Goal: Task Accomplishment & Management: Manage account settings

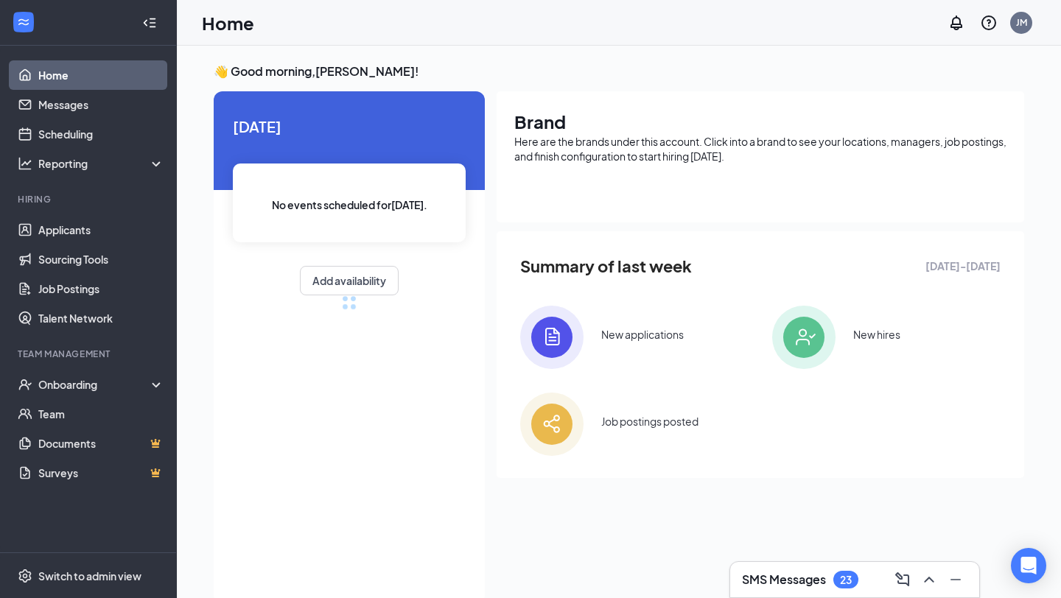
click at [797, 570] on div "SMS Messages 23" at bounding box center [854, 580] width 225 height 24
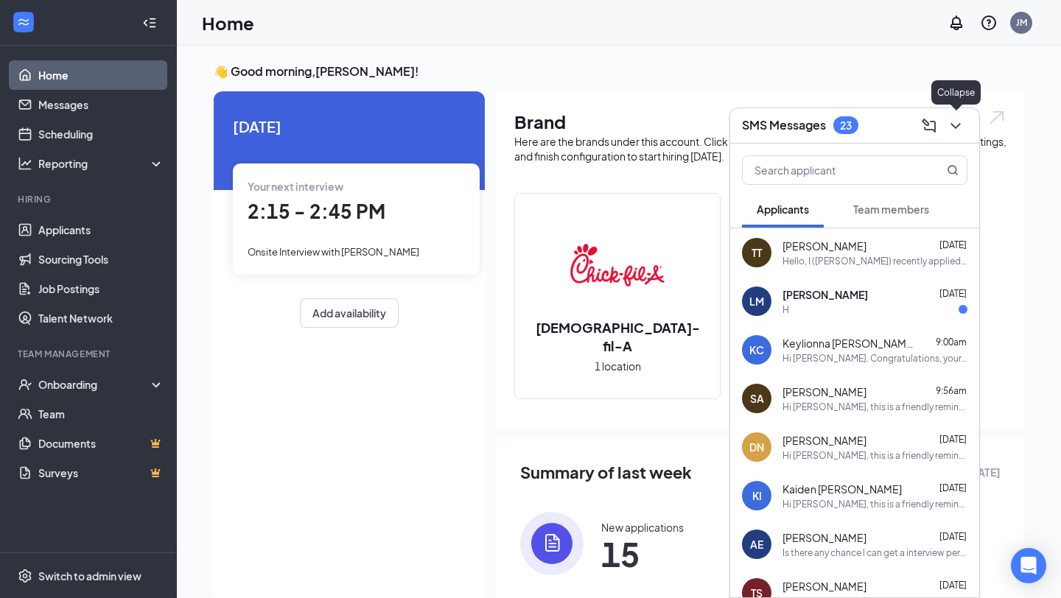
click at [956, 127] on icon "ChevronDown" at bounding box center [956, 126] width 18 height 18
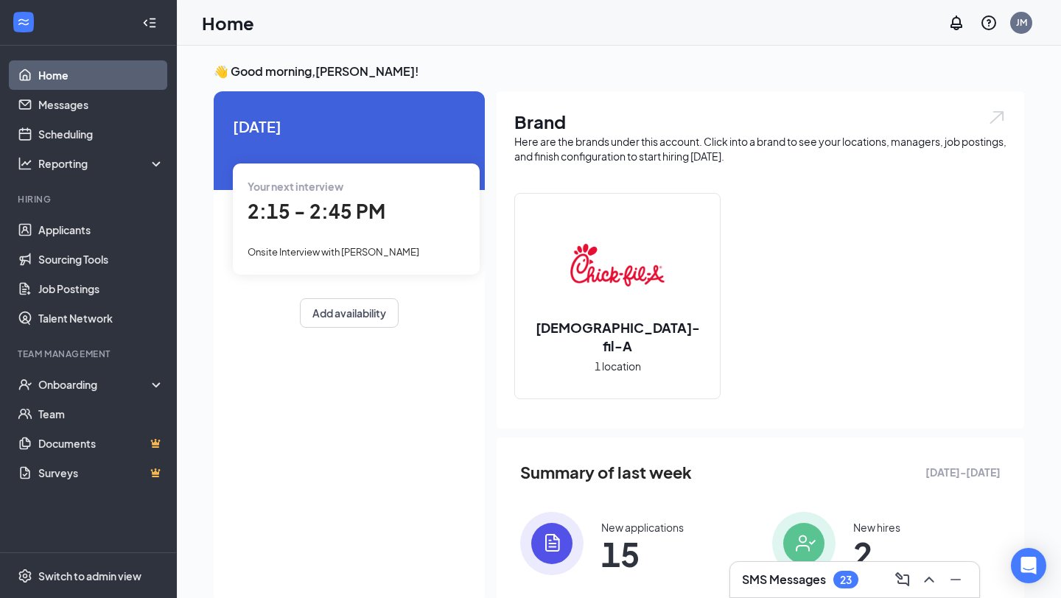
click at [308, 201] on span "2:15 - 2:45 PM" at bounding box center [317, 211] width 138 height 24
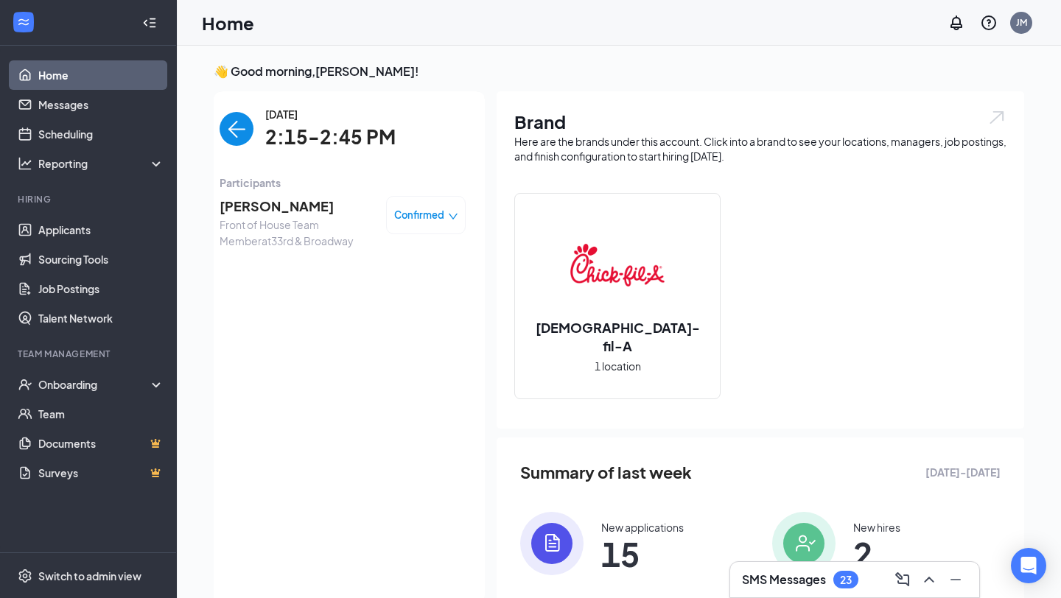
scroll to position [6, 0]
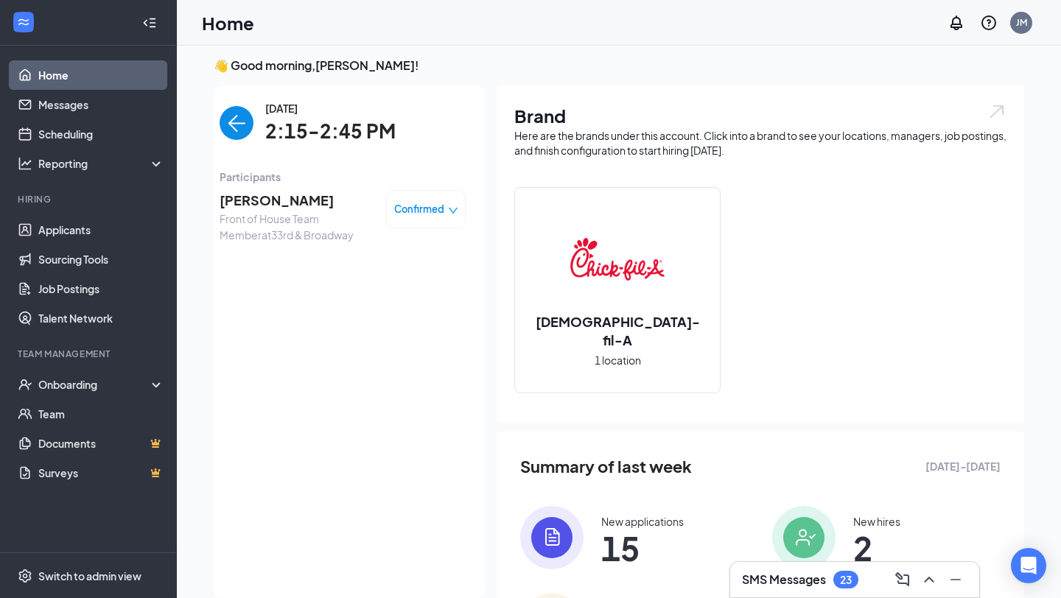
click at [308, 201] on span "[PERSON_NAME]" at bounding box center [297, 200] width 155 height 21
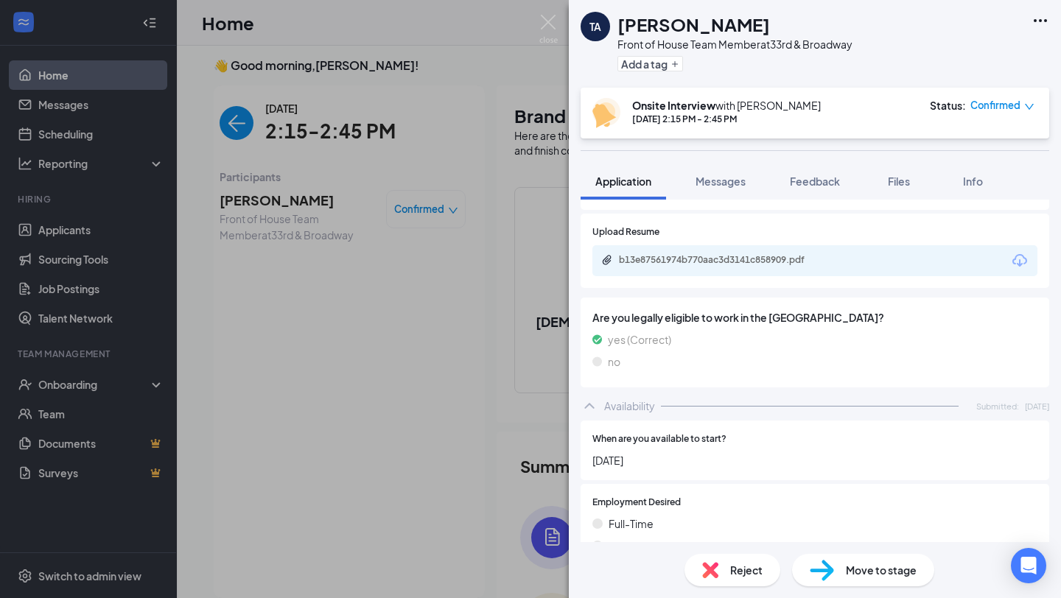
scroll to position [609, 0]
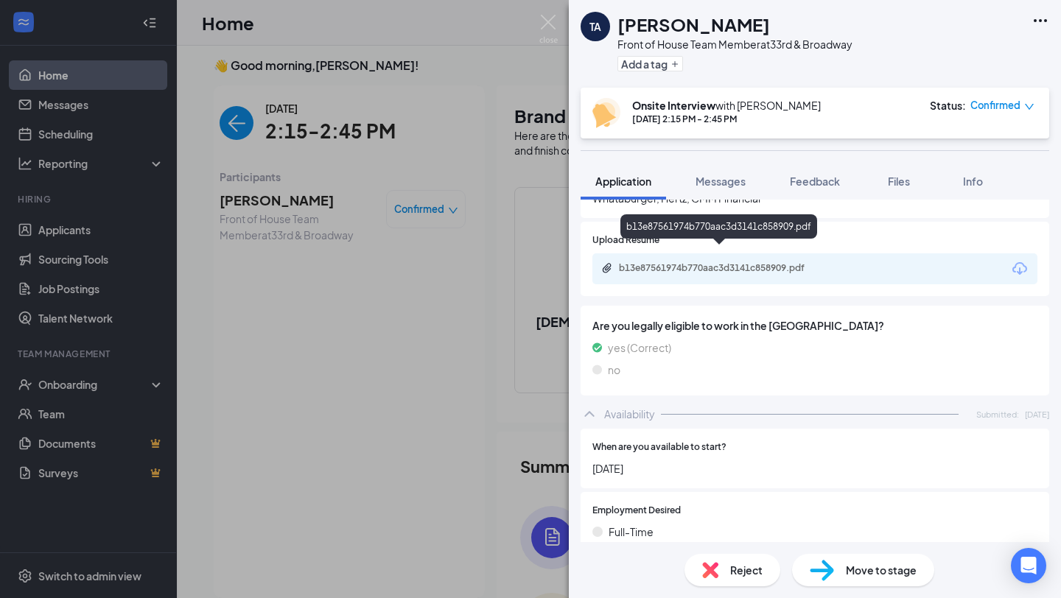
click at [718, 262] on div "b13e87561974b770aac3d3141c858909.pdf" at bounding box center [722, 268] width 206 height 12
click at [379, 362] on div "TA [PERSON_NAME] Front of House Team Member at [GEOGRAPHIC_DATA] Add a tag Onsi…" at bounding box center [530, 299] width 1061 height 598
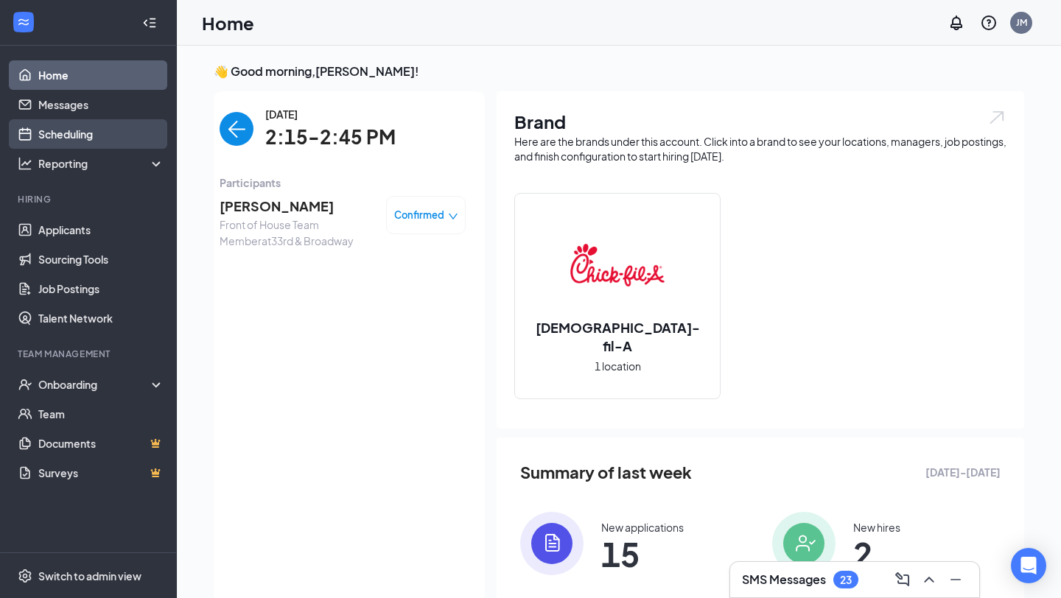
click at [69, 132] on link "Scheduling" at bounding box center [101, 133] width 126 height 29
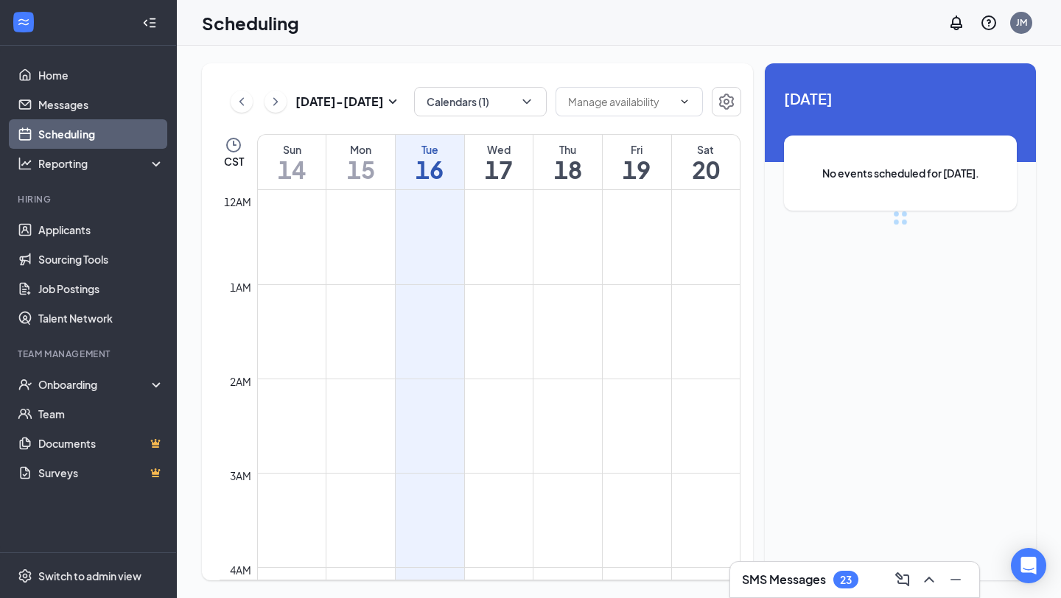
scroll to position [724, 0]
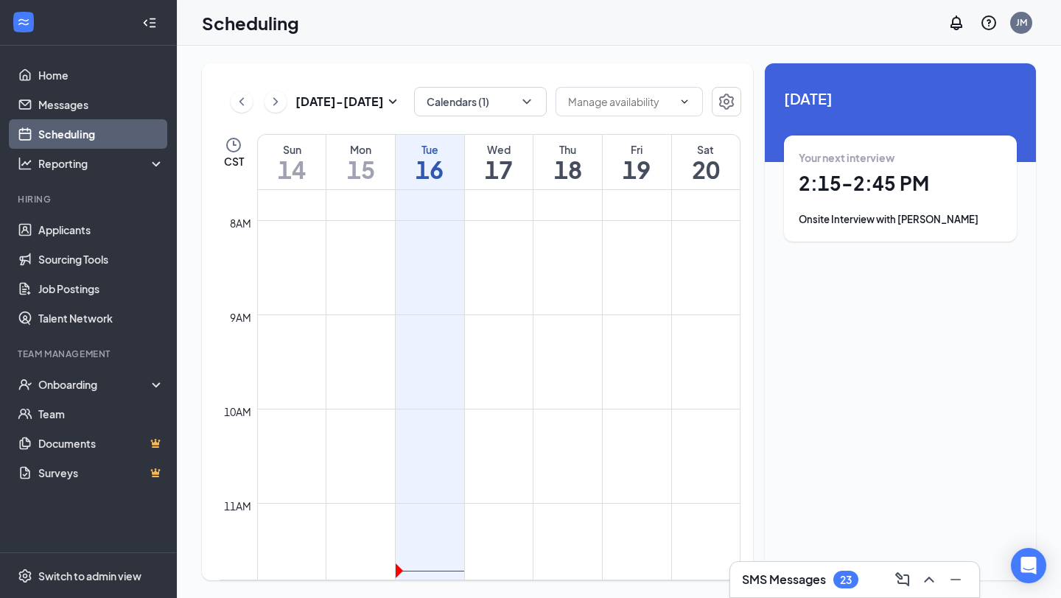
click at [497, 157] on h1 "17" at bounding box center [499, 169] width 69 height 25
click at [571, 157] on h1 "18" at bounding box center [568, 169] width 69 height 25
click at [509, 148] on div "Wed" at bounding box center [499, 149] width 69 height 15
click at [823, 203] on div "Your first interview 3:15 - 3:45 PM Onsite Interview with [PERSON_NAME]" at bounding box center [900, 188] width 203 height 77
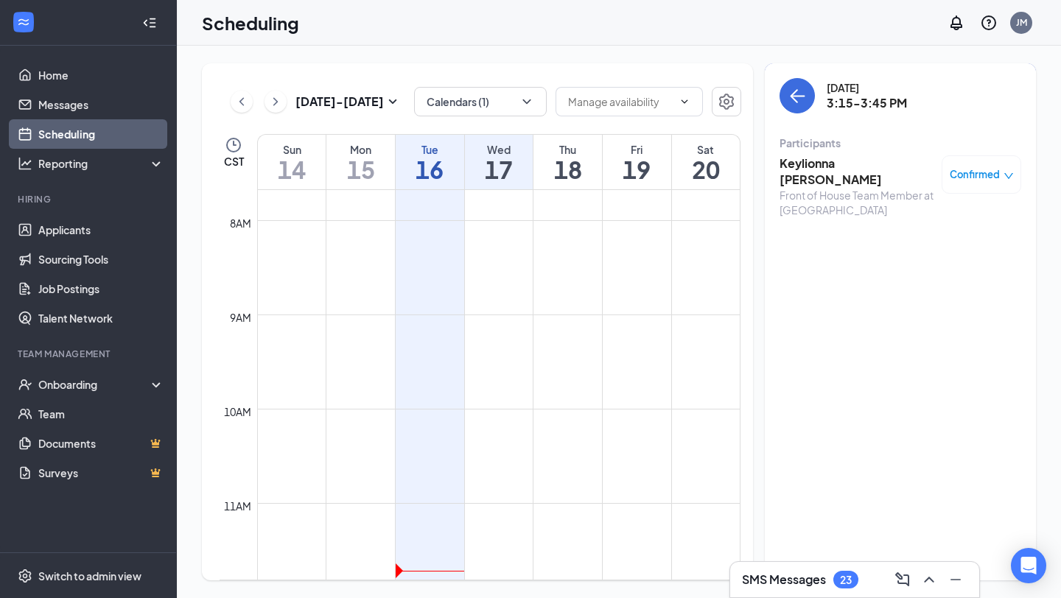
click at [822, 188] on div "Front of House Team Member at [GEOGRAPHIC_DATA]" at bounding box center [857, 202] width 155 height 29
click at [826, 163] on h3 "Keylionna [PERSON_NAME]" at bounding box center [857, 171] width 155 height 32
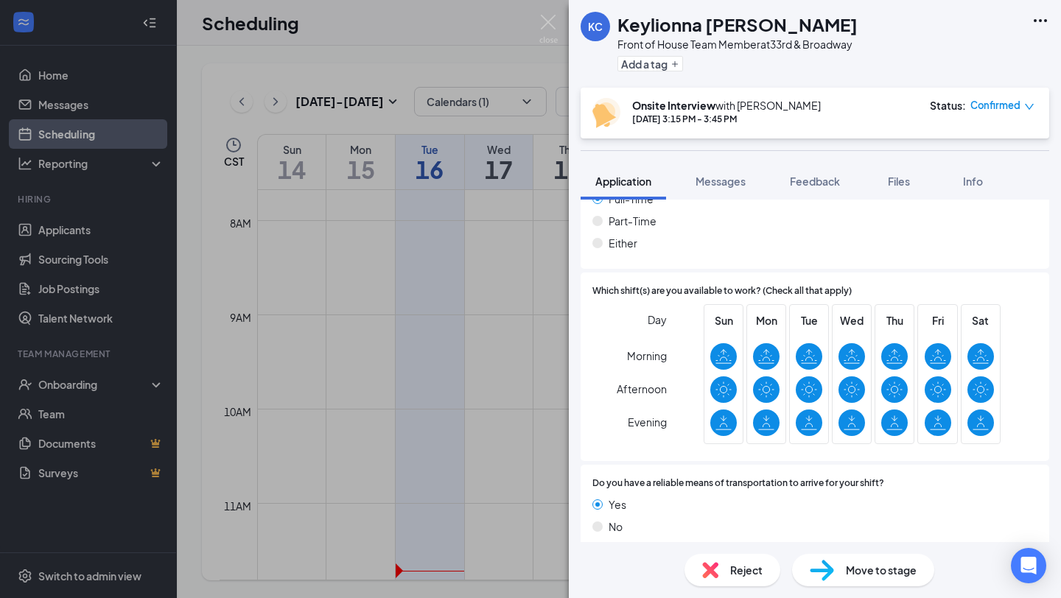
scroll to position [858, 0]
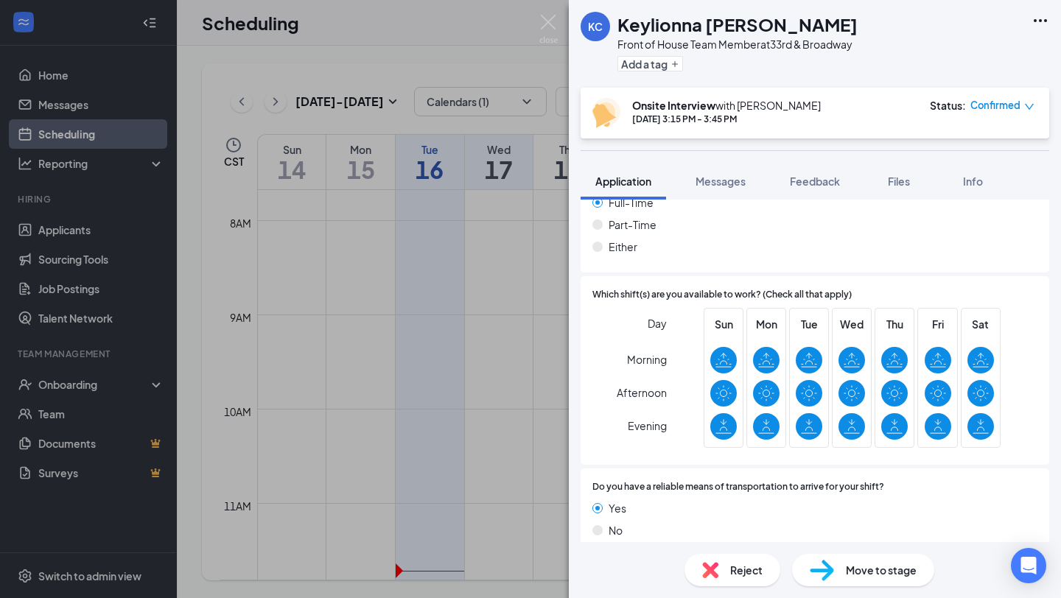
click at [545, 279] on div "KC Keylionna [PERSON_NAME] Front of House Team Member at [GEOGRAPHIC_DATA] Add …" at bounding box center [530, 299] width 1061 height 598
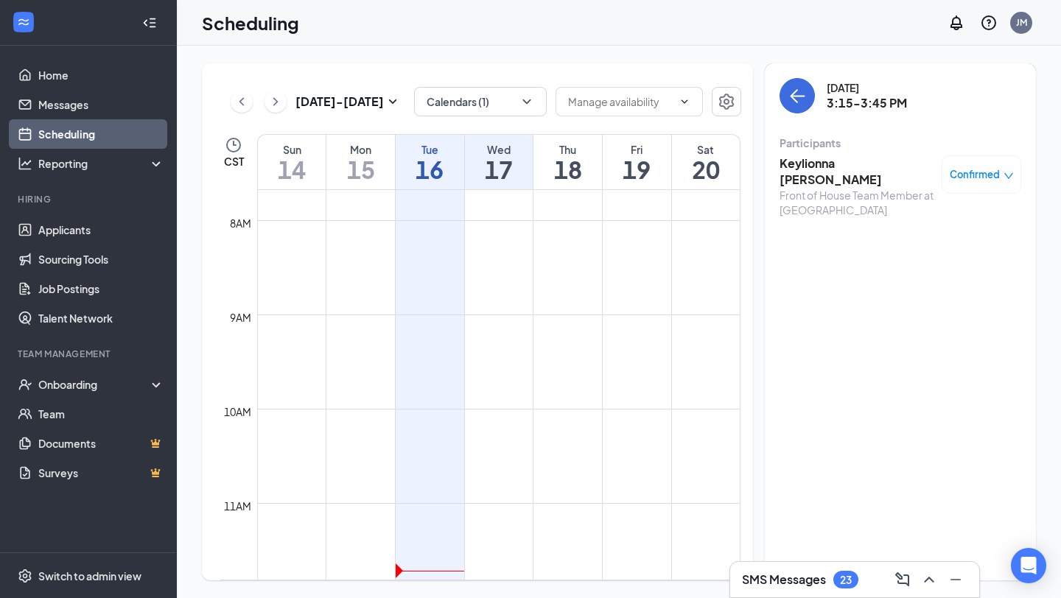
click at [594, 167] on h1 "18" at bounding box center [568, 169] width 69 height 25
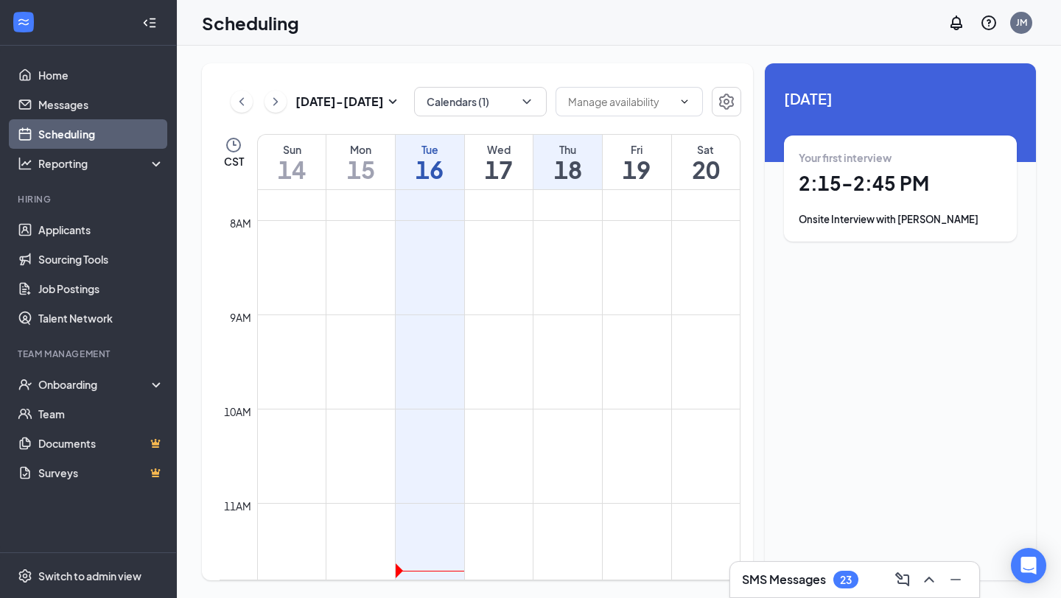
click at [841, 192] on h1 "2:15 - 2:45 PM" at bounding box center [900, 183] width 203 height 25
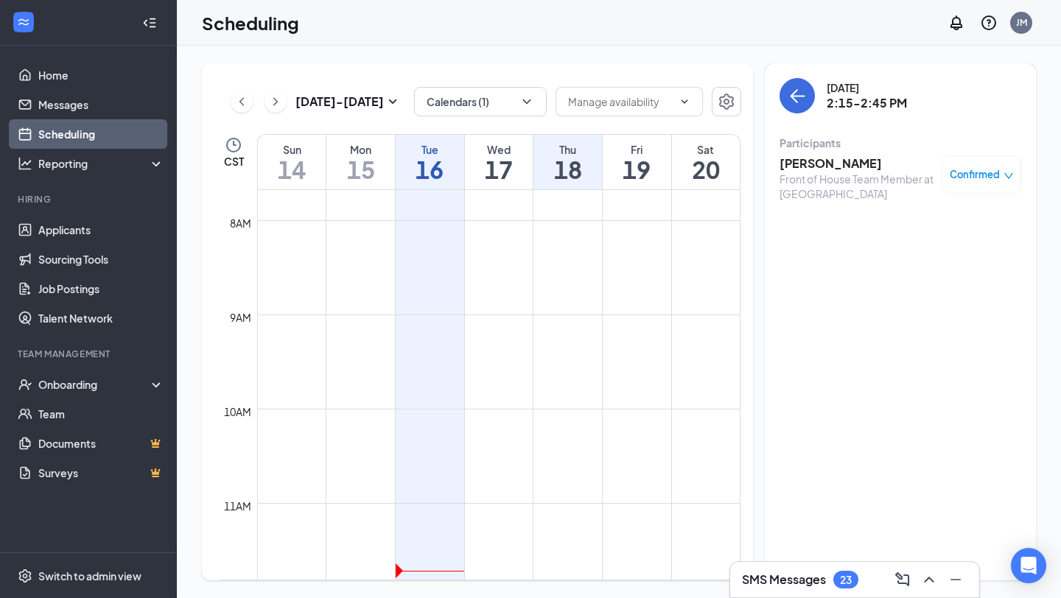
click at [844, 170] on h3 "[PERSON_NAME]" at bounding box center [857, 163] width 155 height 16
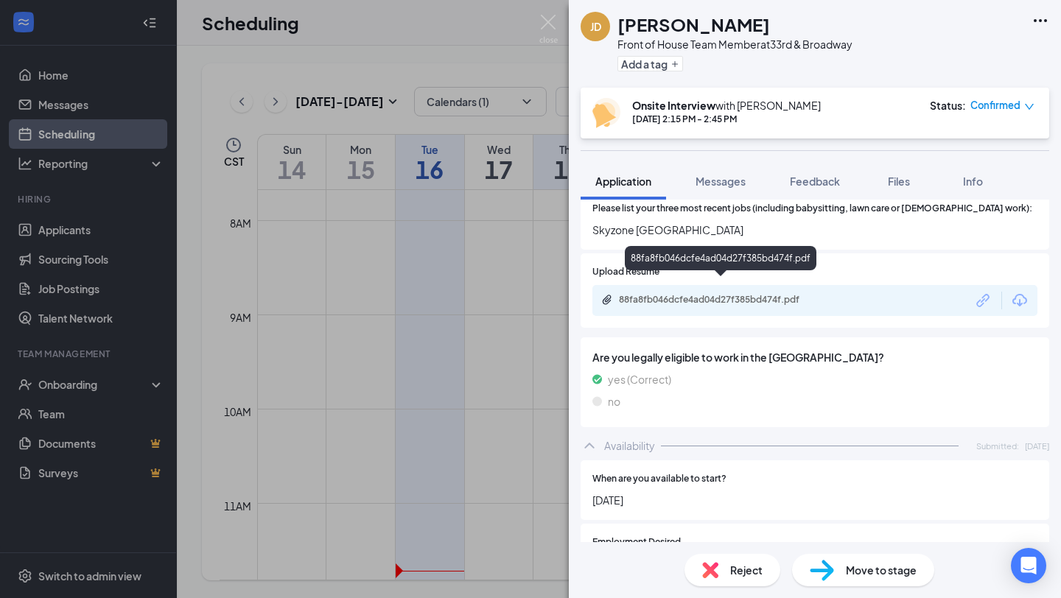
scroll to position [529, 0]
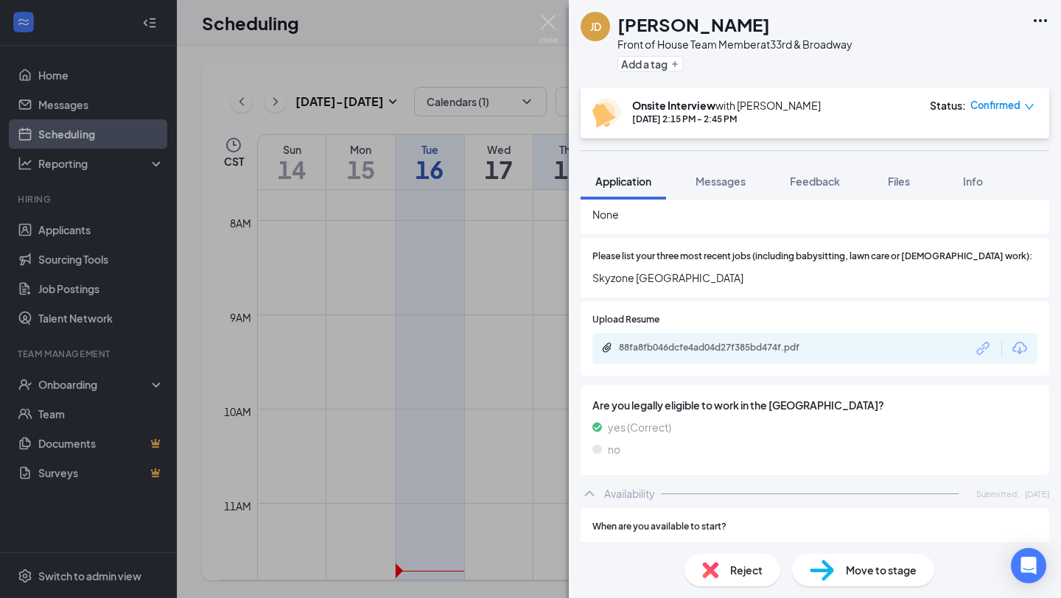
click at [689, 333] on div "88fa8fb046dcfe4ad04d27f385bd474f.pdf" at bounding box center [814, 348] width 445 height 31
click at [679, 342] on div "88fa8fb046dcfe4ad04d27f385bd474f.pdf" at bounding box center [722, 348] width 206 height 12
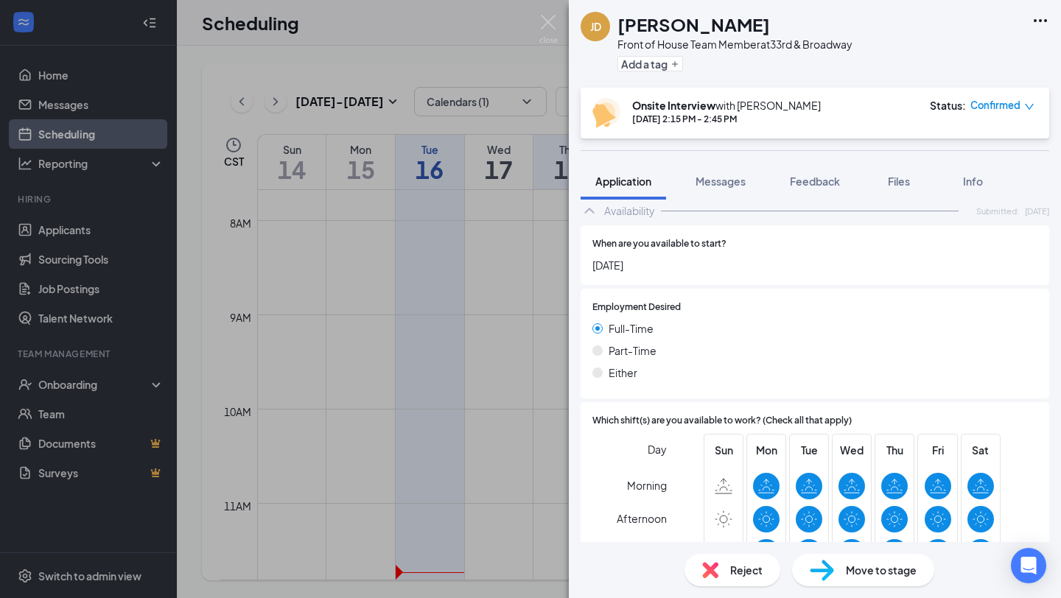
scroll to position [942, 0]
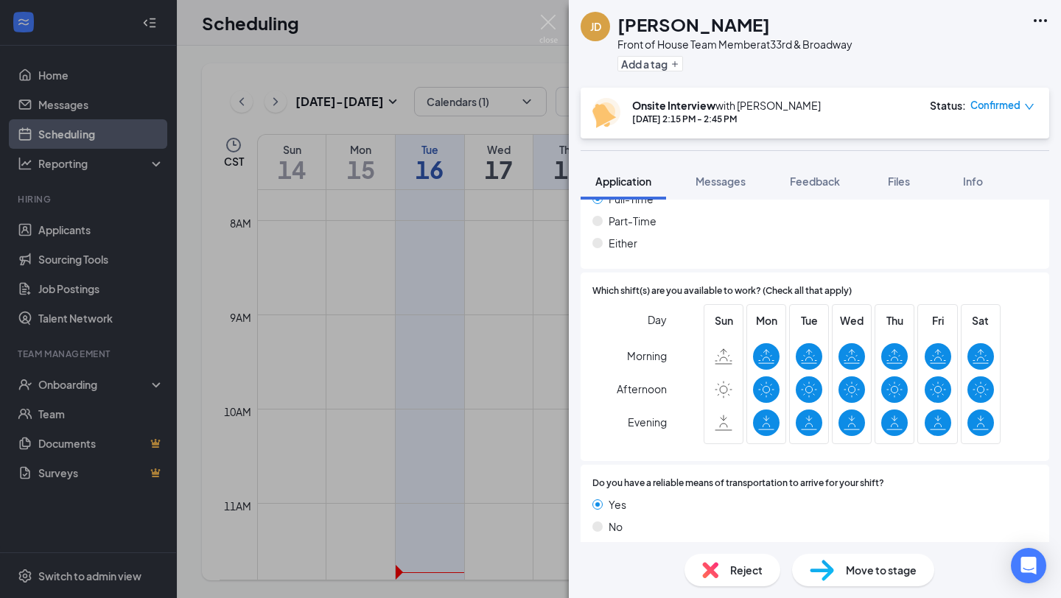
click at [434, 299] on div "[PERSON_NAME] Jaeden [PERSON_NAME] Front of House Team Member at 33rd & Broadwa…" at bounding box center [530, 299] width 1061 height 598
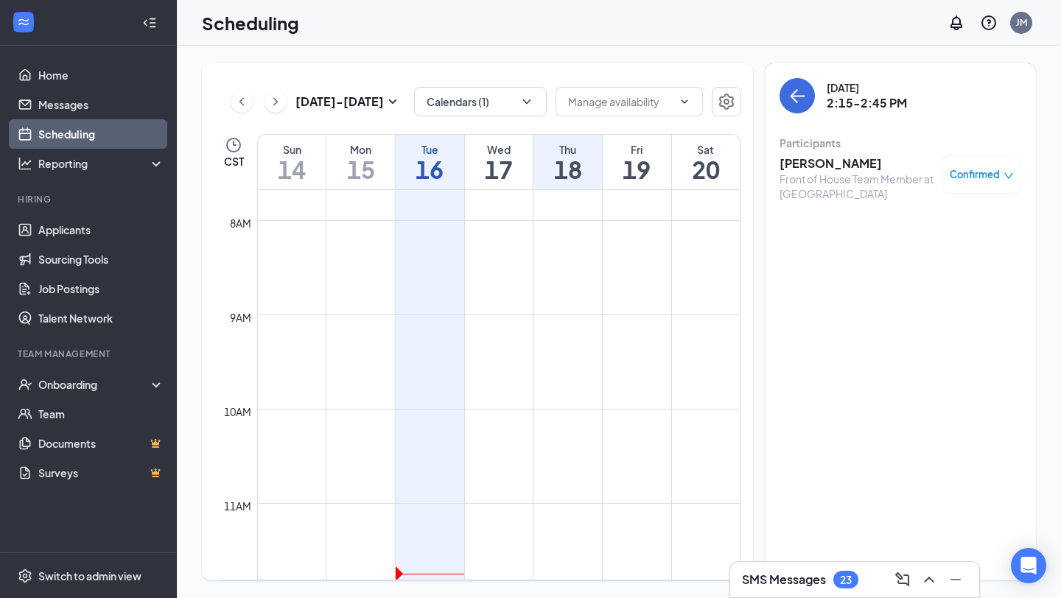
click at [368, 142] on div "Mon" at bounding box center [360, 149] width 69 height 15
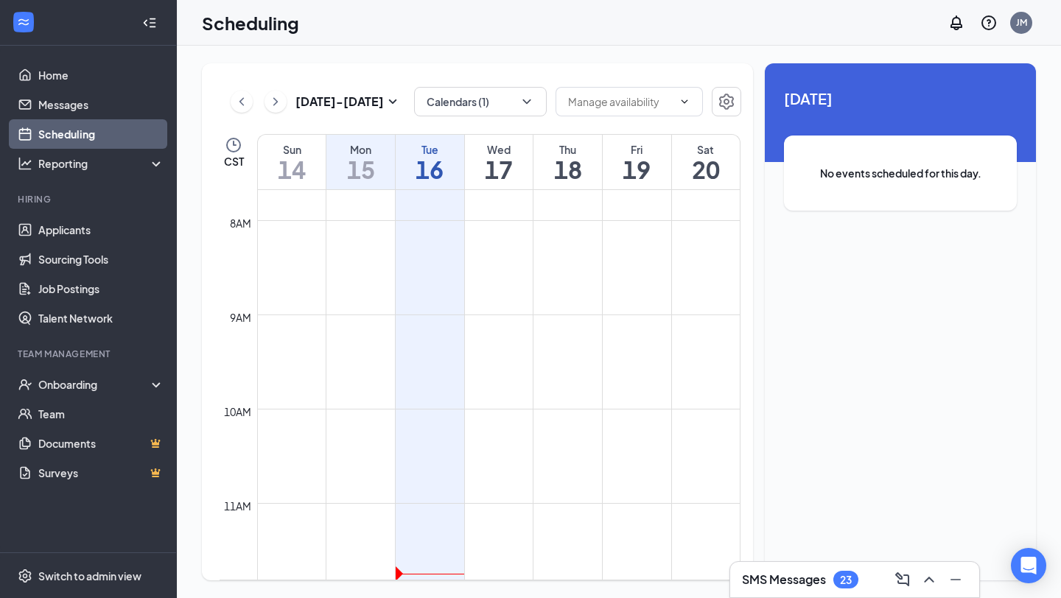
click at [429, 147] on div "Tue" at bounding box center [430, 149] width 69 height 15
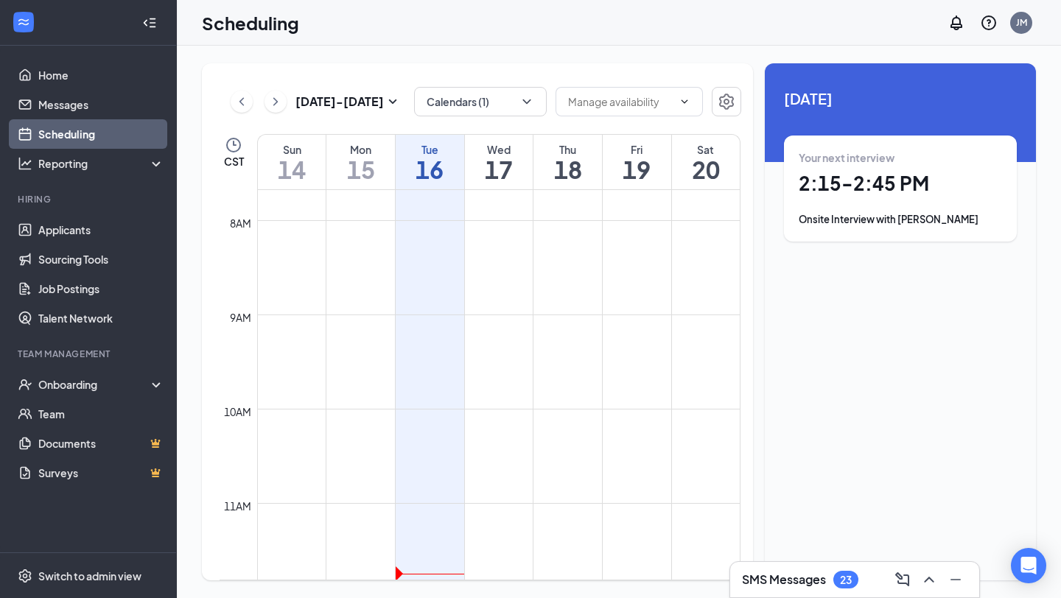
click at [933, 237] on div "Your next interview 2:15 - 2:45 PM Onsite Interview with [PERSON_NAME]" at bounding box center [900, 189] width 233 height 106
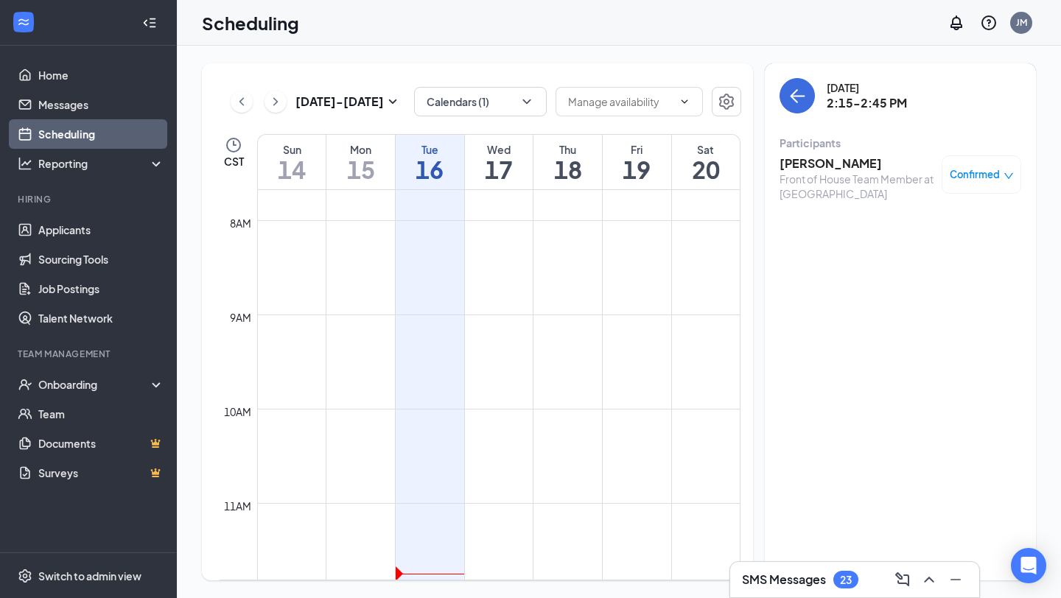
click at [846, 169] on h3 "[PERSON_NAME]" at bounding box center [857, 163] width 155 height 16
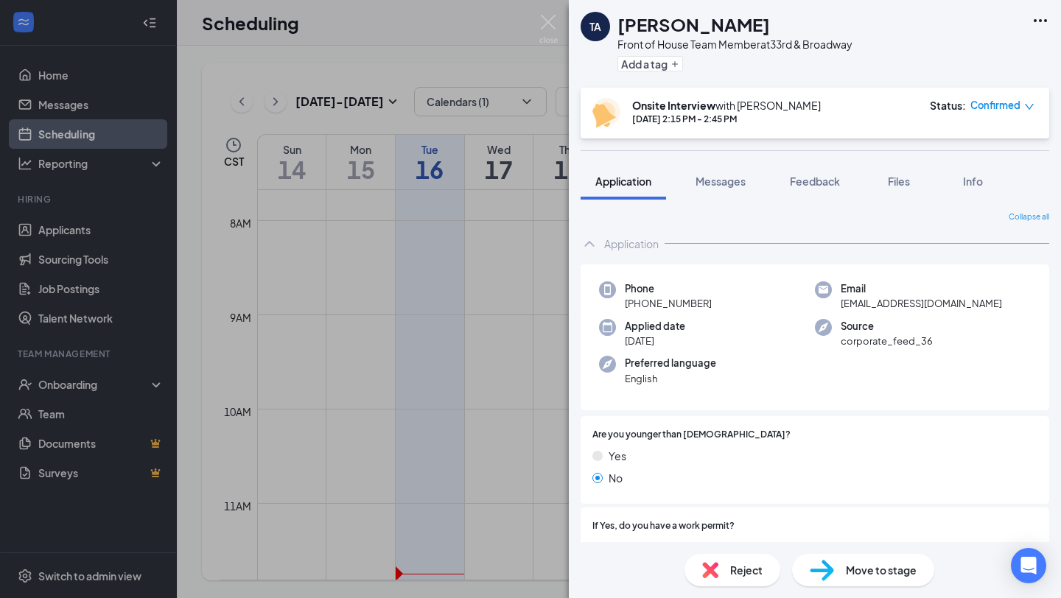
scroll to position [510, 0]
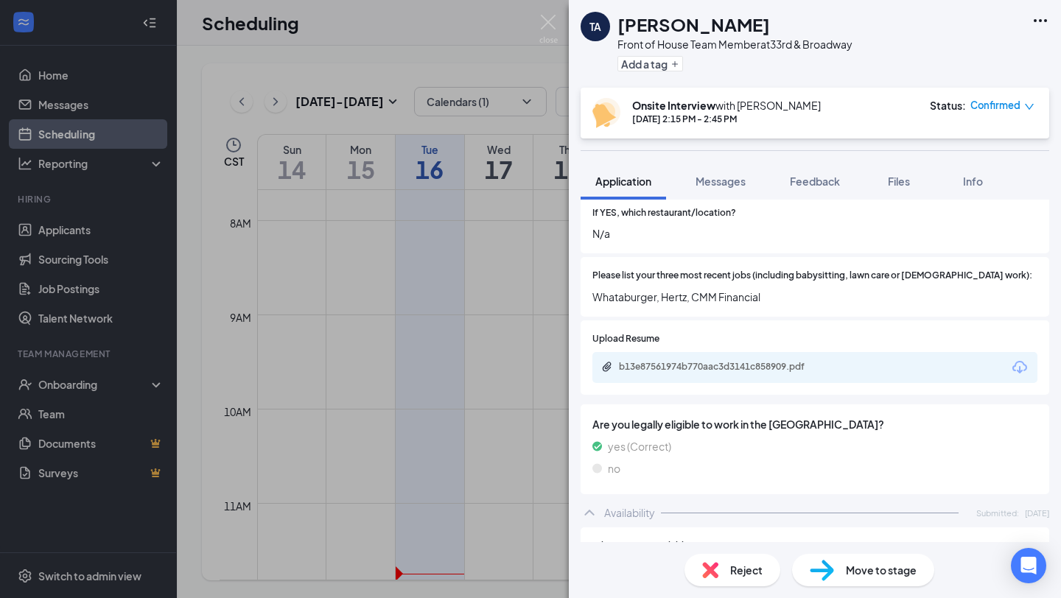
click at [696, 361] on div "b13e87561974b770aac3d3141c858909.pdf" at bounding box center [814, 367] width 445 height 31
click at [690, 352] on div "b13e87561974b770aac3d3141c858909.pdf" at bounding box center [814, 367] width 445 height 31
click at [681, 352] on div "b13e87561974b770aac3d3141c858909.pdf" at bounding box center [814, 367] width 445 height 31
click at [667, 361] on div "b13e87561974b770aac3d3141c858909.pdf" at bounding box center [722, 367] width 206 height 12
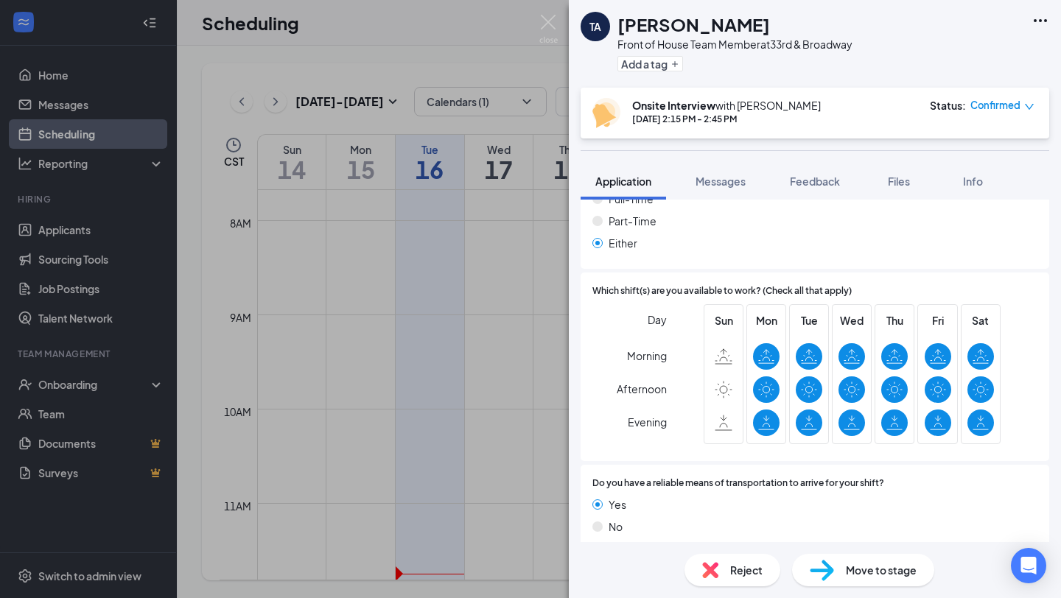
scroll to position [935, 0]
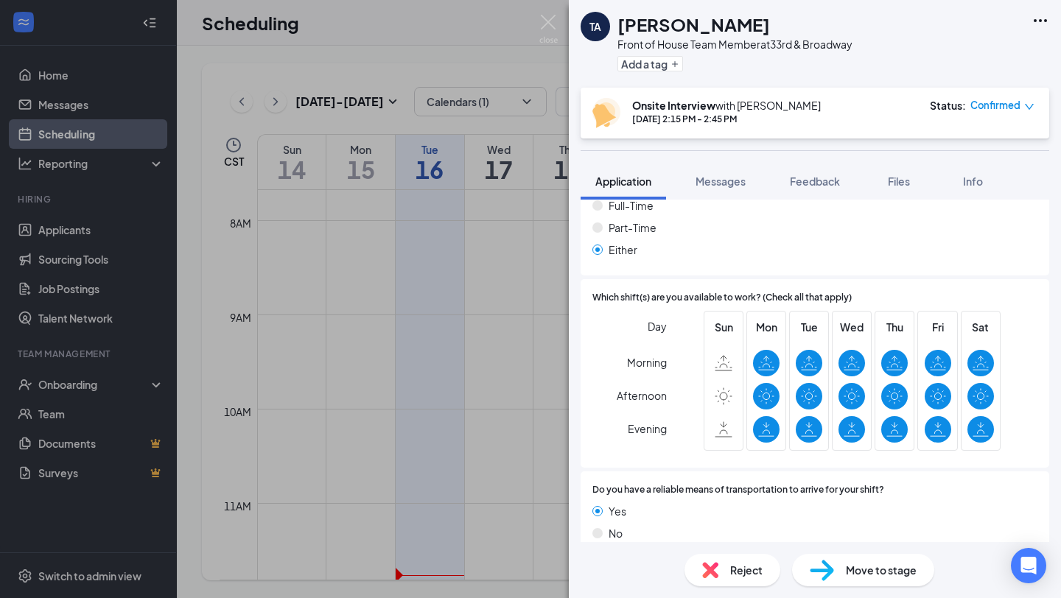
click at [326, 50] on div "TA [PERSON_NAME] Front of House Team Member at [GEOGRAPHIC_DATA] Add a tag Onsi…" at bounding box center [530, 299] width 1061 height 598
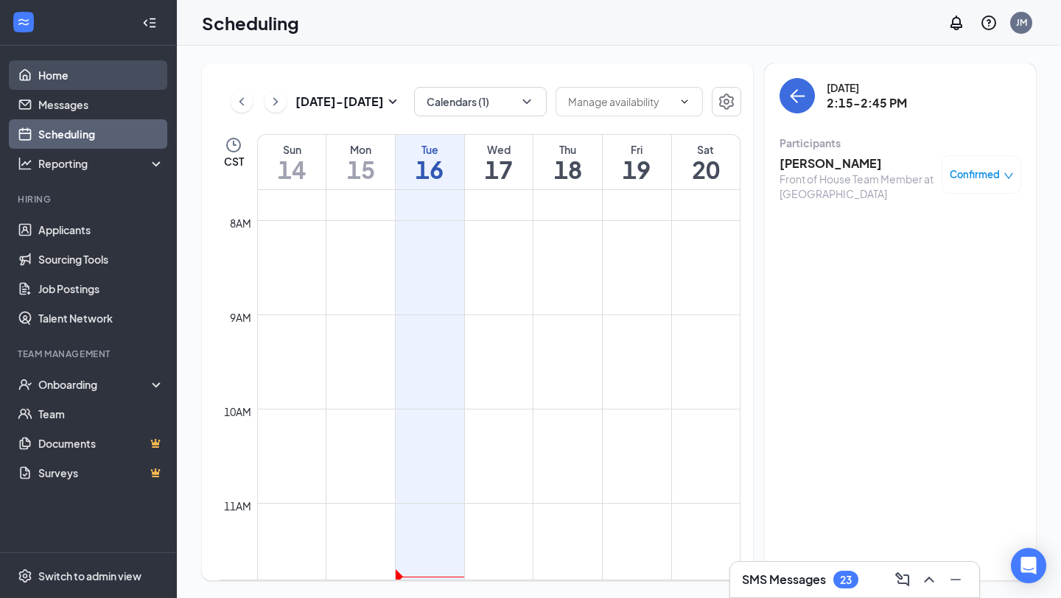
click at [62, 83] on link "Home" at bounding box center [101, 74] width 126 height 29
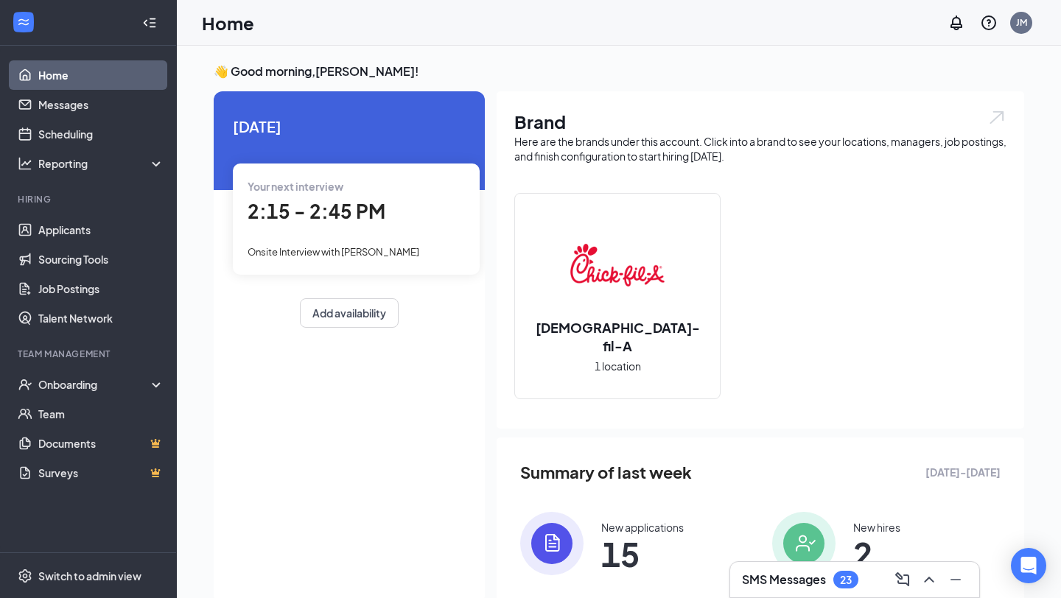
click at [57, 213] on li "Hiring Applicants Sourcing Tools Job Postings Talent Network" at bounding box center [88, 263] width 176 height 140
click at [57, 228] on link "Applicants" at bounding box center [101, 229] width 126 height 29
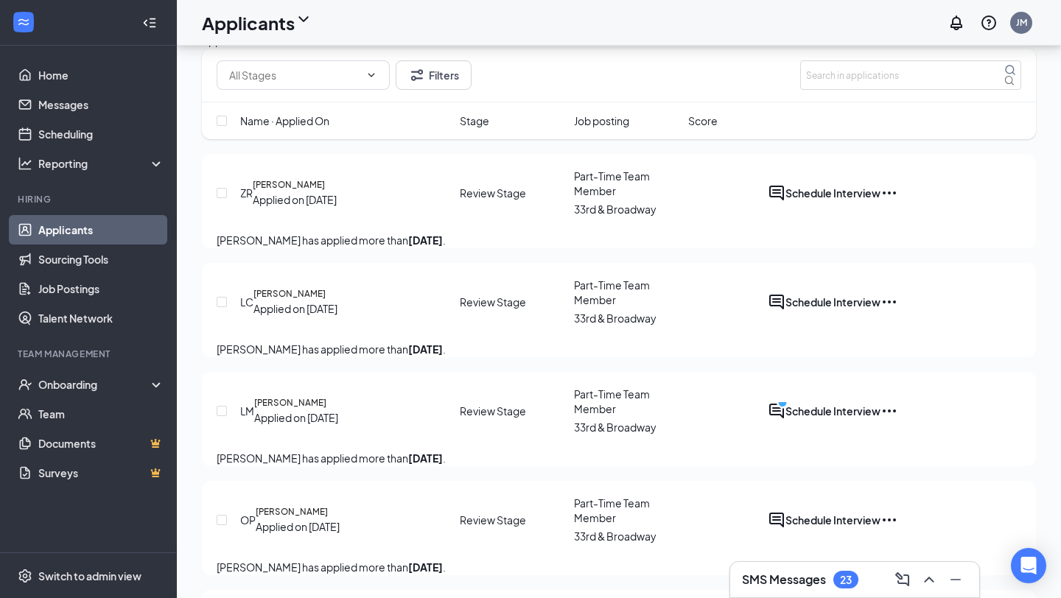
scroll to position [47, 0]
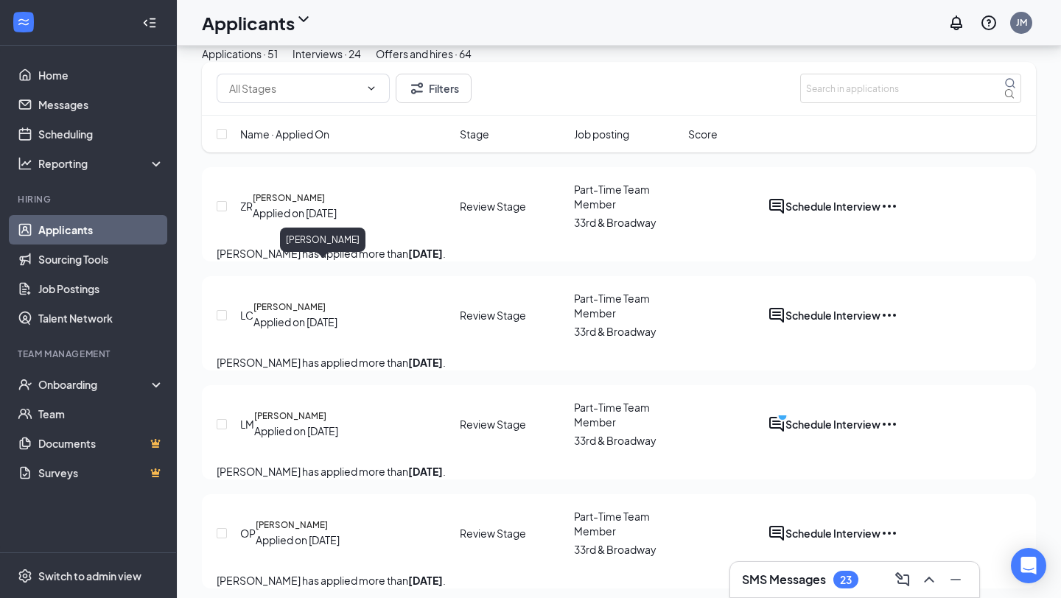
click at [323, 205] on h5 "[PERSON_NAME]" at bounding box center [289, 198] width 72 height 13
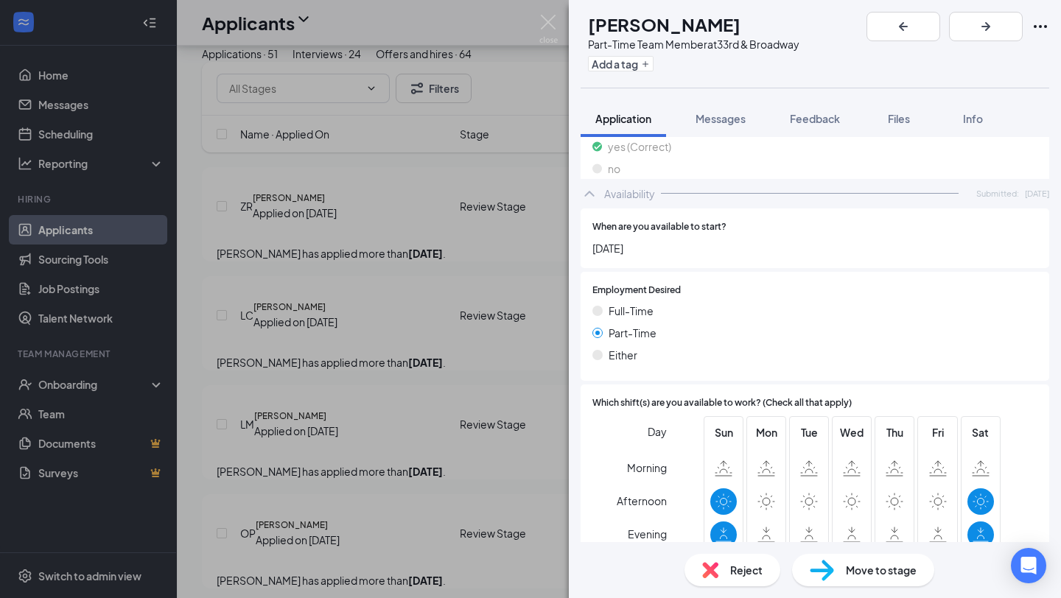
scroll to position [799, 0]
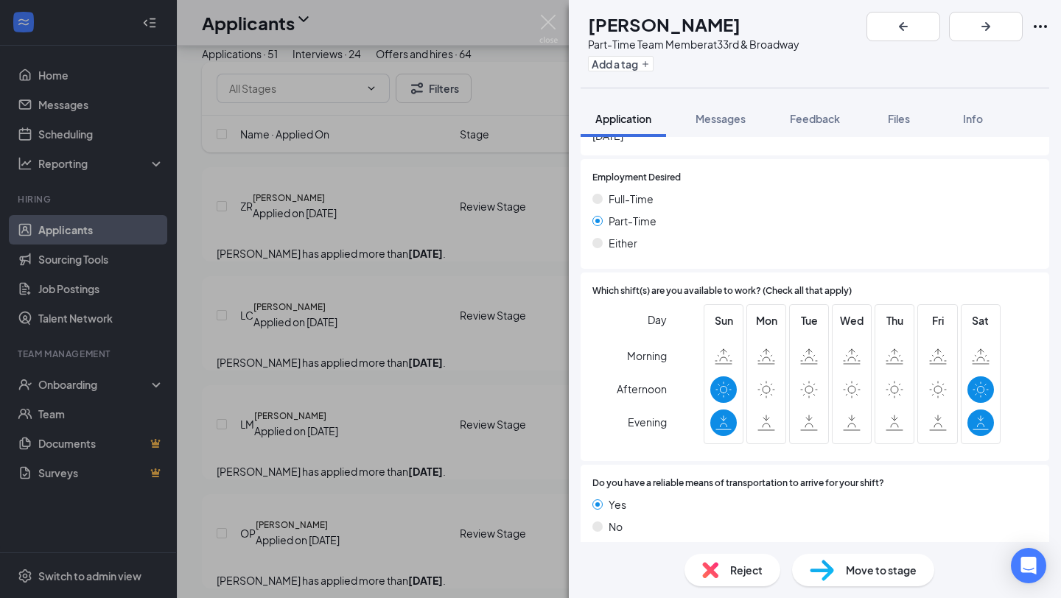
click at [491, 344] on div "ZR [PERSON_NAME] Part-Time Team Member at 33rd & Broadway Add a tag Application…" at bounding box center [530, 299] width 1061 height 598
